Goal: Information Seeking & Learning: Learn about a topic

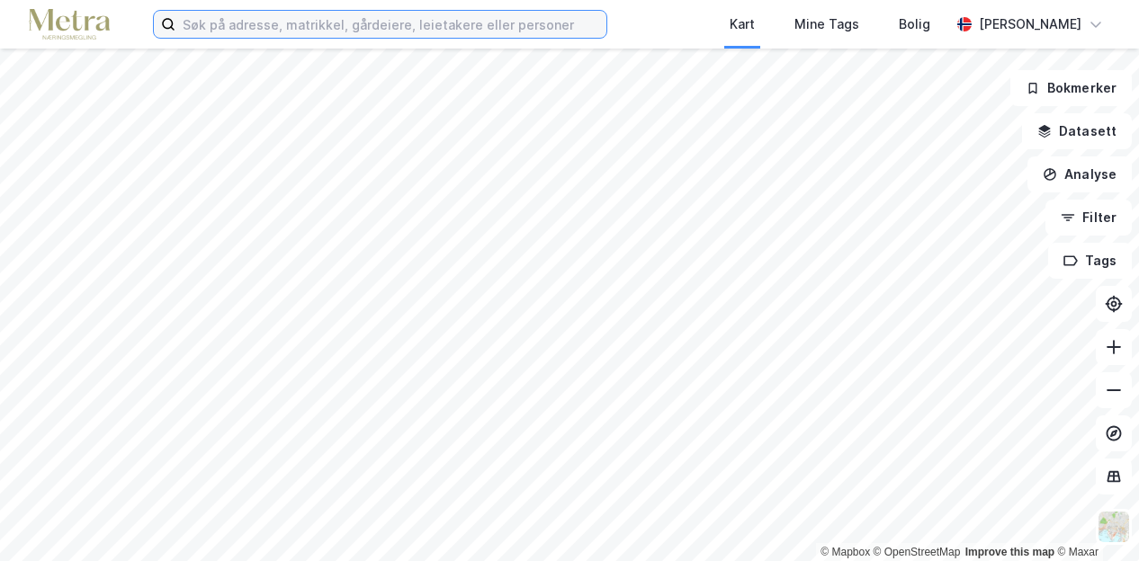
click at [280, 21] on input at bounding box center [390, 24] width 431 height 27
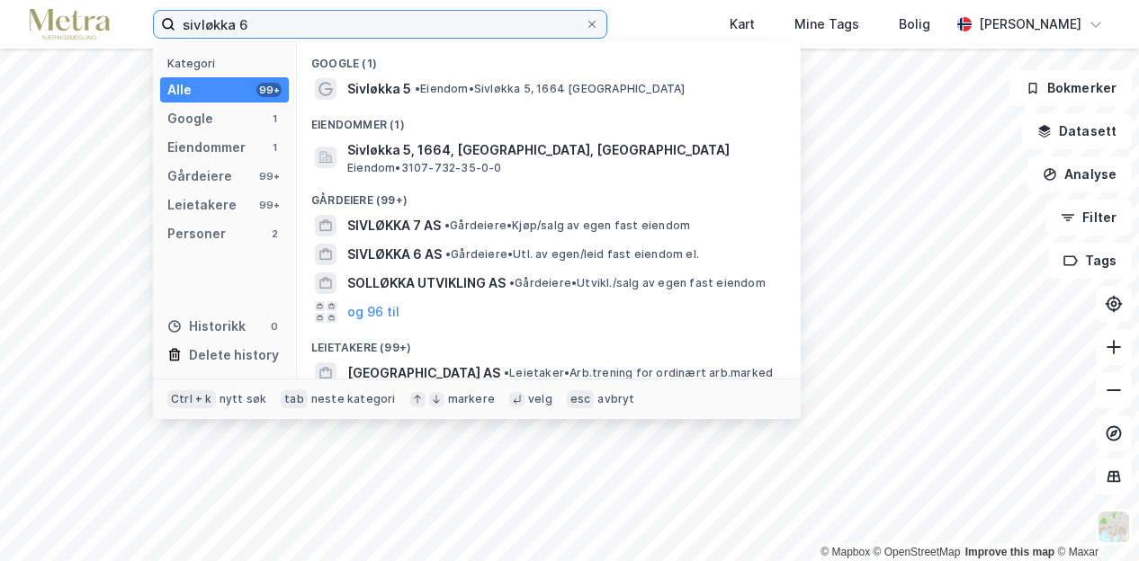
type input "sivløkka 6"
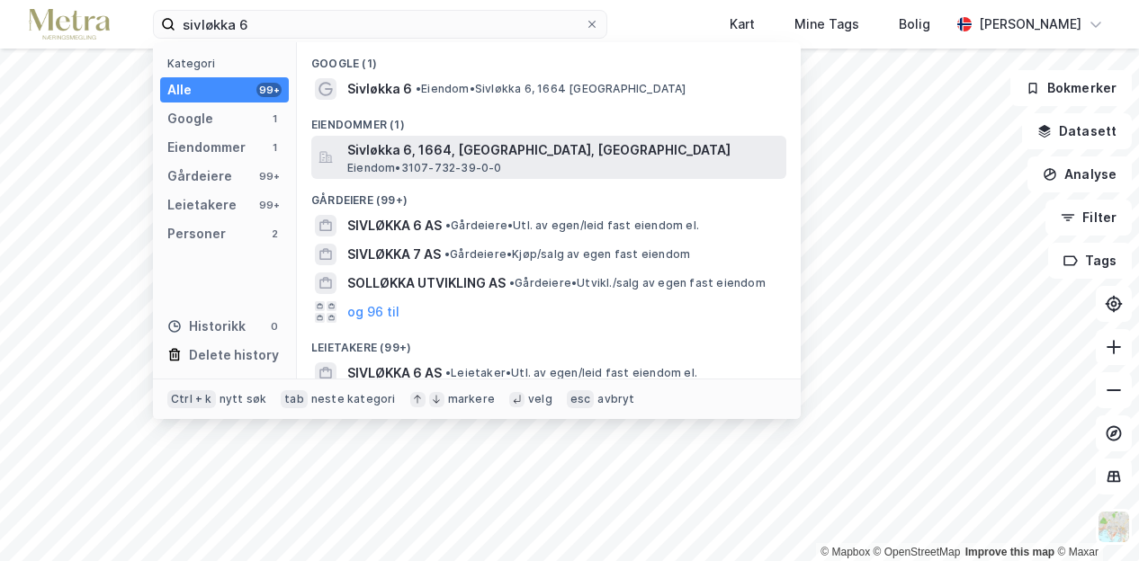
click at [373, 152] on span "Sivløkka 6, 1664, [GEOGRAPHIC_DATA], [GEOGRAPHIC_DATA]" at bounding box center [563, 150] width 432 height 22
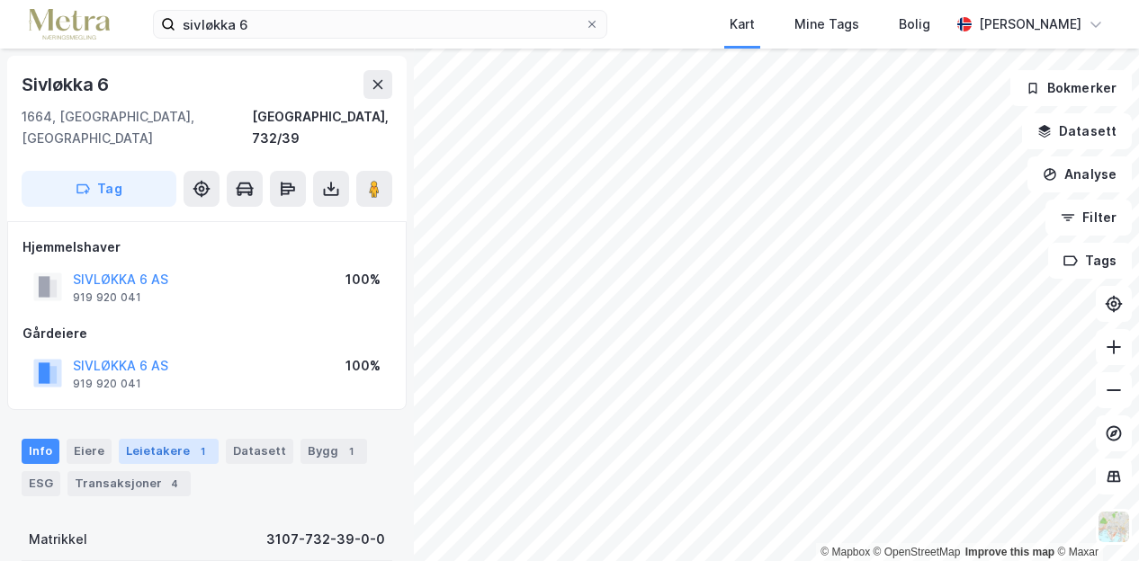
click at [157, 439] on div "Leietakere 1" at bounding box center [169, 451] width 100 height 25
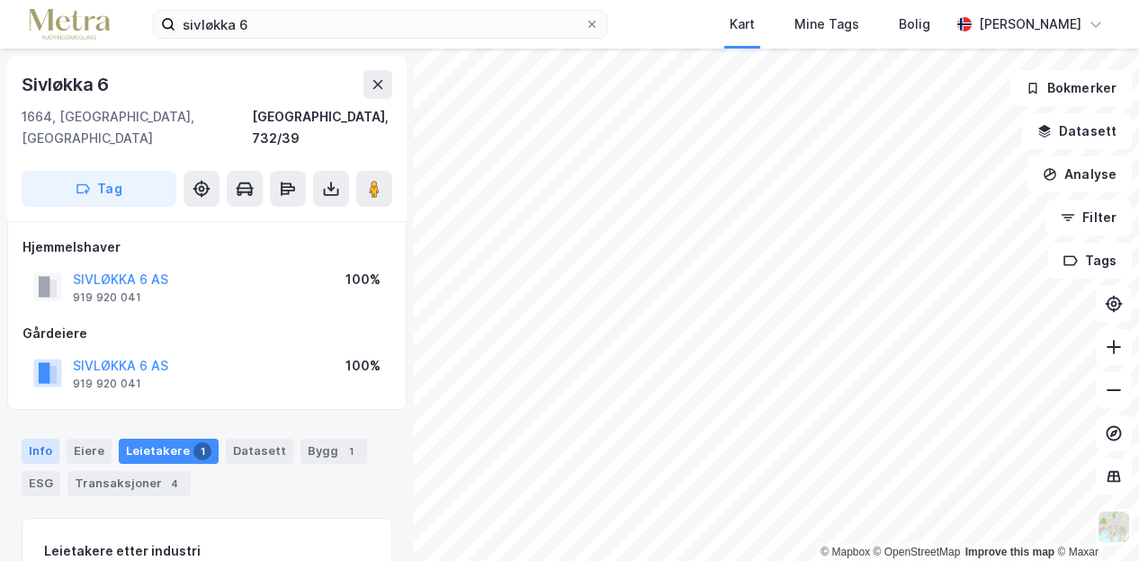
click at [27, 439] on div "Info" at bounding box center [41, 451] width 38 height 25
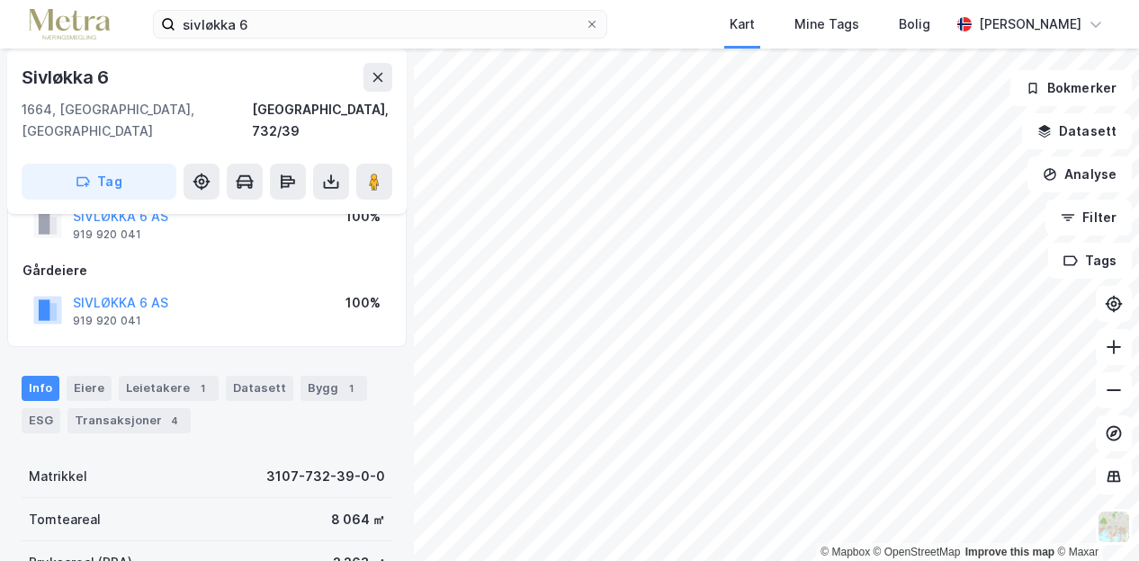
scroll to position [62, 0]
click at [86, 377] on div "Eiere" at bounding box center [89, 389] width 45 height 25
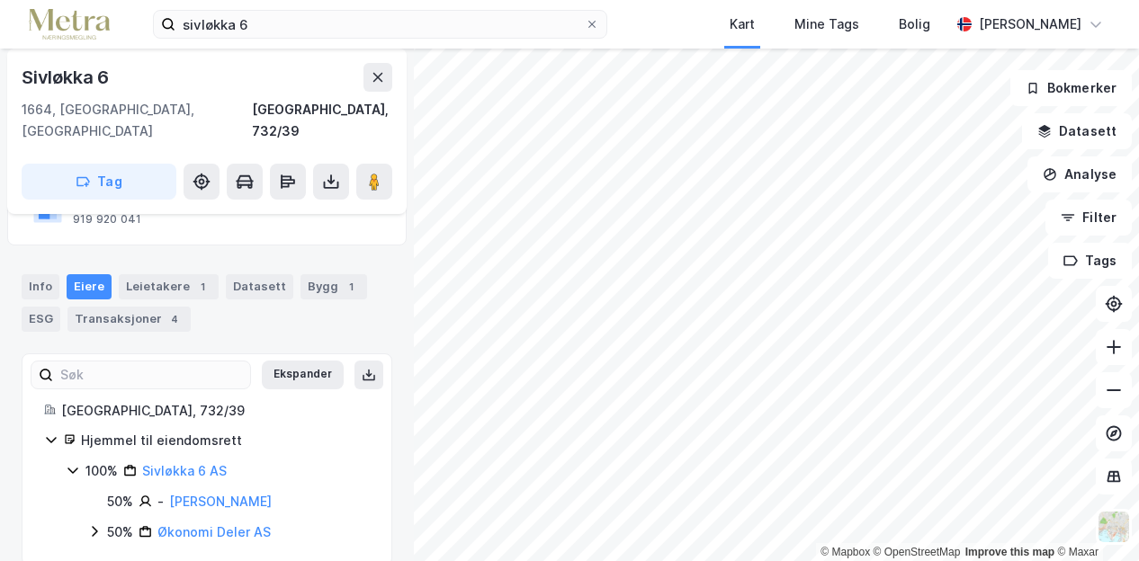
scroll to position [168, 0]
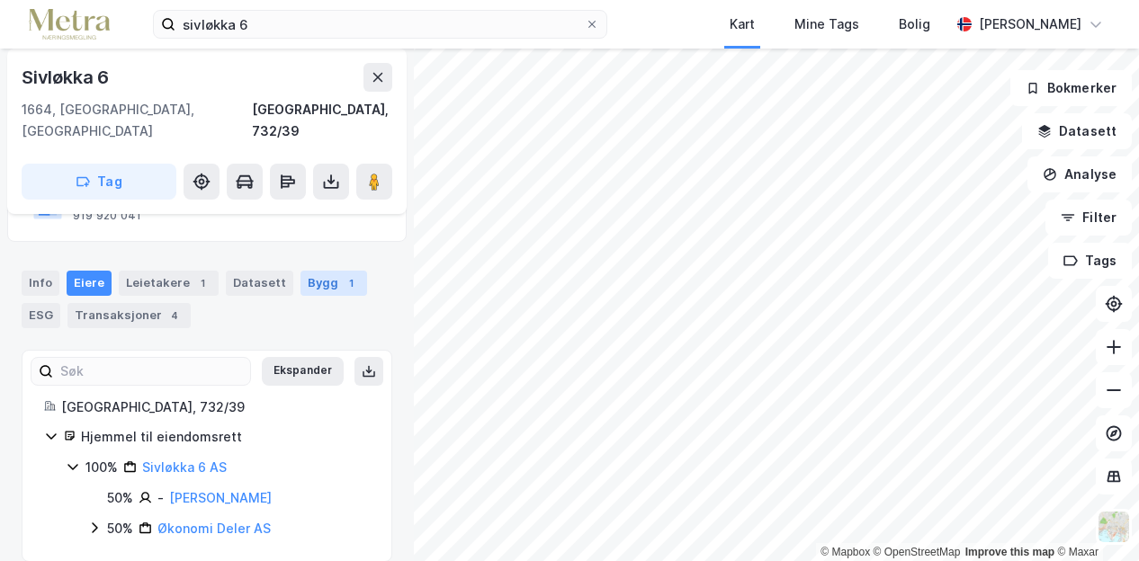
click at [322, 271] on div "Bygg 1" at bounding box center [334, 283] width 67 height 25
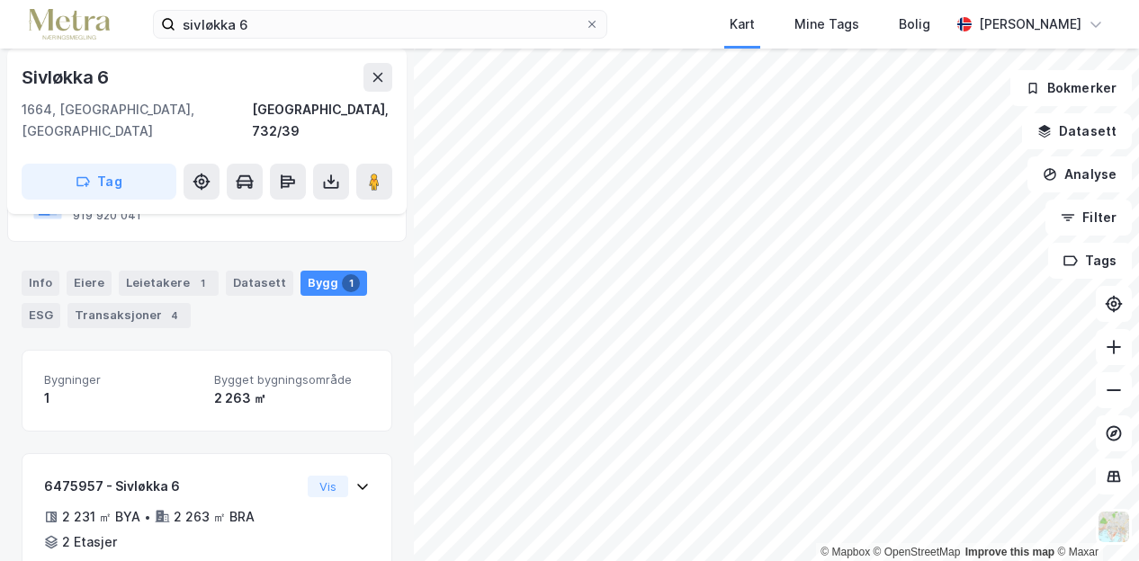
scroll to position [238, 0]
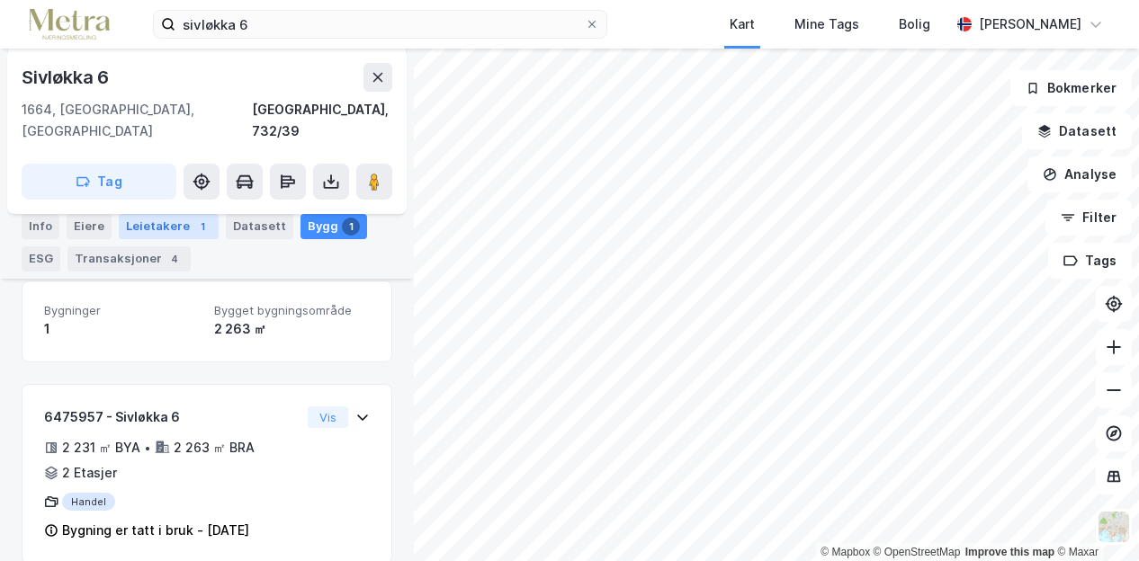
click at [173, 222] on div "Leietakere 1" at bounding box center [169, 226] width 100 height 25
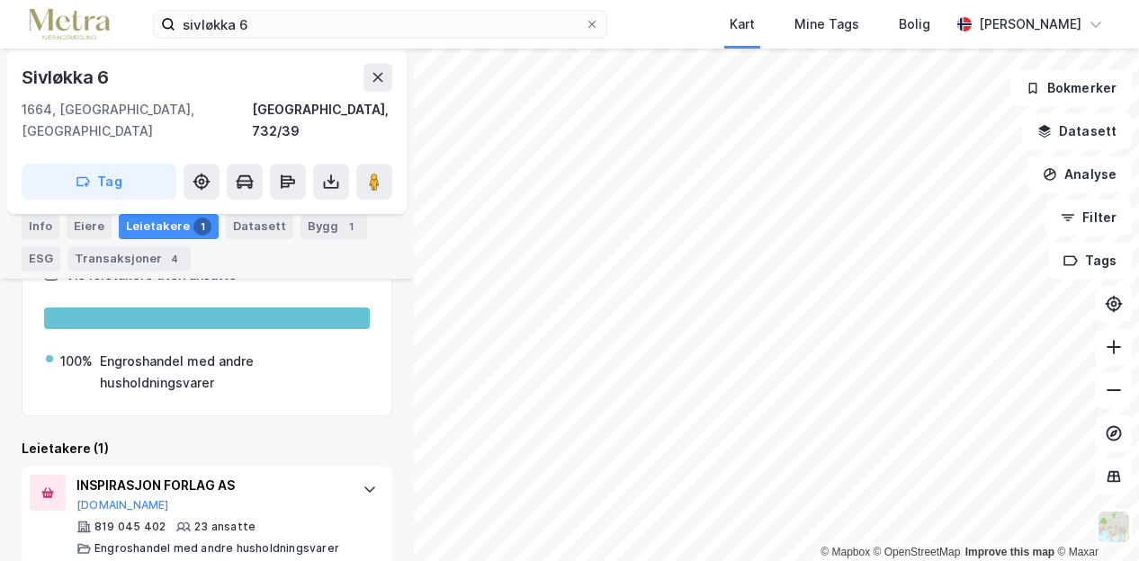
scroll to position [167, 0]
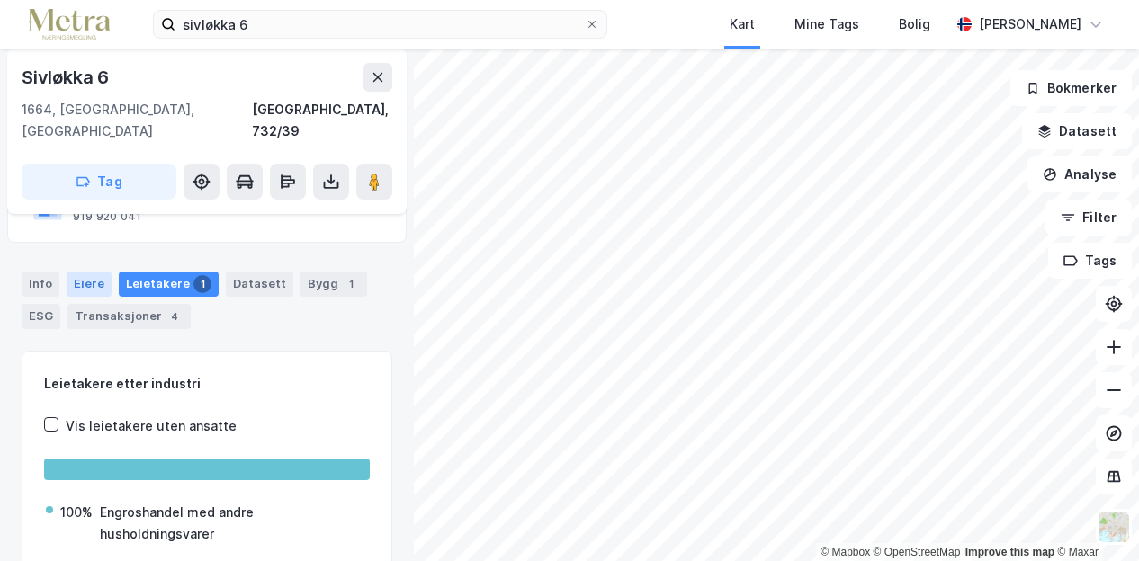
click at [85, 272] on div "Eiere" at bounding box center [89, 284] width 45 height 25
